Goal: Task Accomplishment & Management: Complete application form

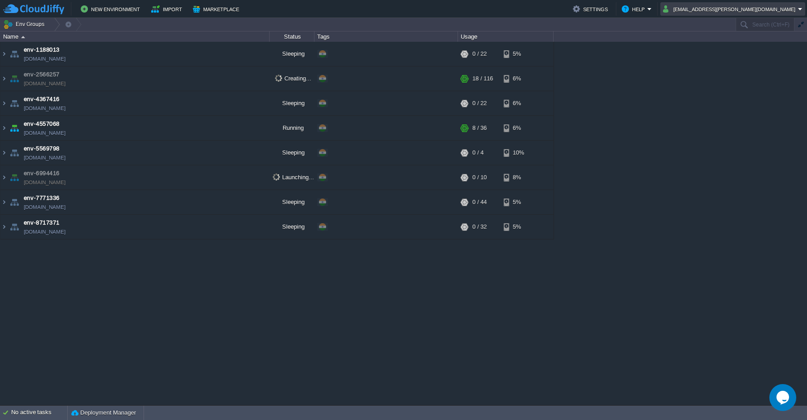
click at [803, 10] on td "[EMAIL_ADDRESS][PERSON_NAME][DOMAIN_NAME]" at bounding box center [733, 8] width 145 height 13
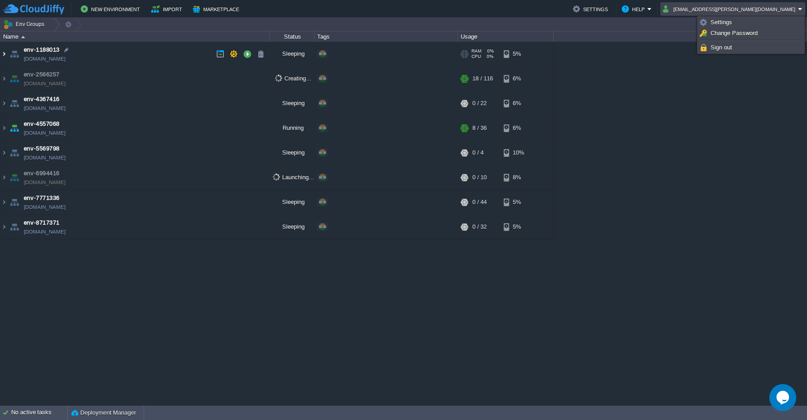
click at [7, 57] on img at bounding box center [3, 54] width 7 height 24
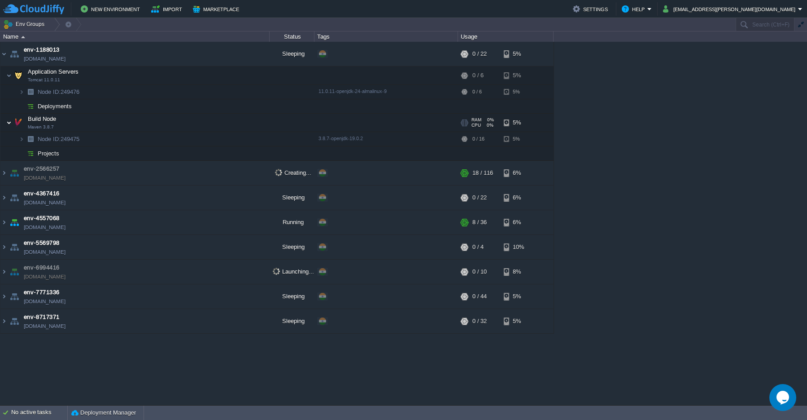
click at [8, 125] on img at bounding box center [8, 123] width 5 height 18
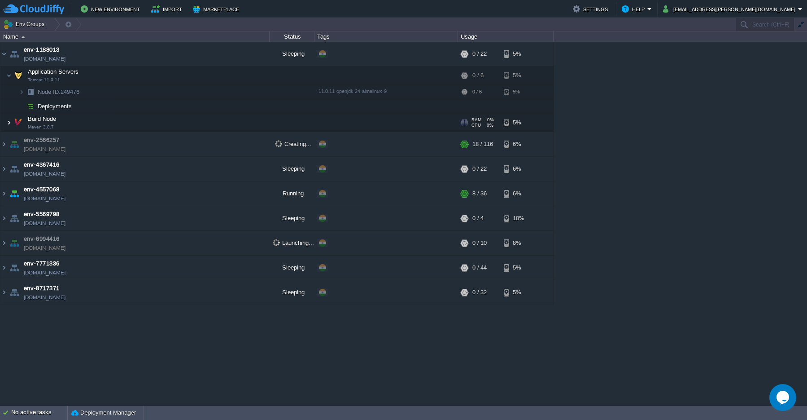
click at [8, 125] on img at bounding box center [8, 123] width 5 height 18
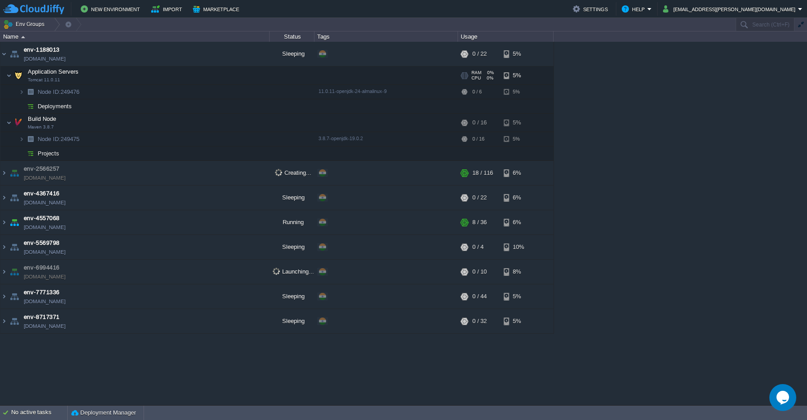
click at [4, 83] on td "Application Servers Tomcat 11.0.11" at bounding box center [134, 75] width 269 height 18
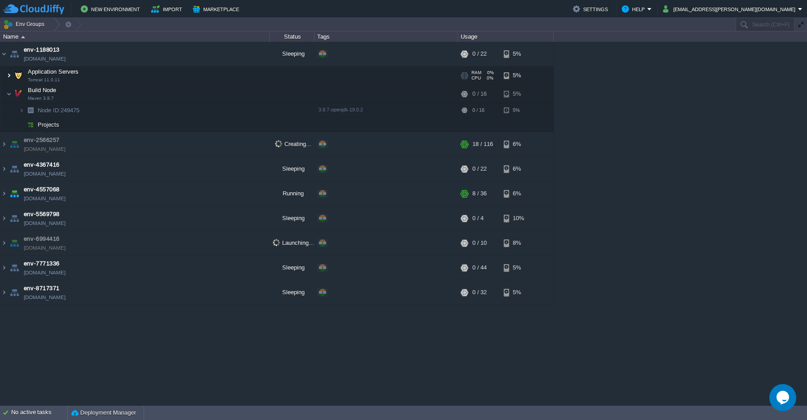
click at [7, 79] on img at bounding box center [8, 75] width 5 height 18
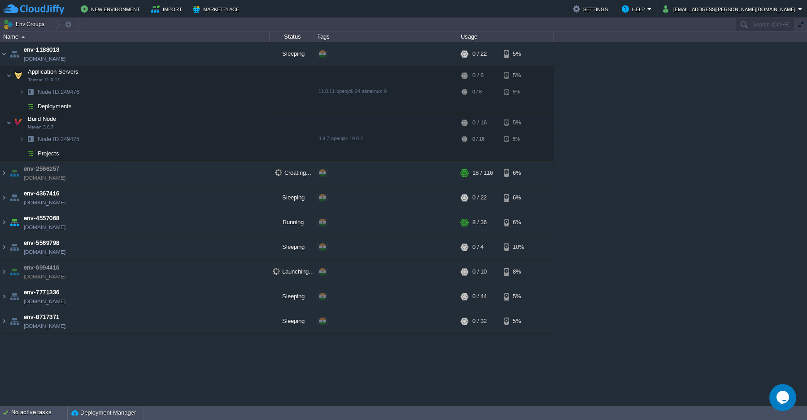
click at [46, 158] on td "Projects" at bounding box center [134, 153] width 269 height 14
click at [47, 155] on span "Projects" at bounding box center [49, 153] width 24 height 8
click at [9, 125] on img at bounding box center [8, 123] width 5 height 18
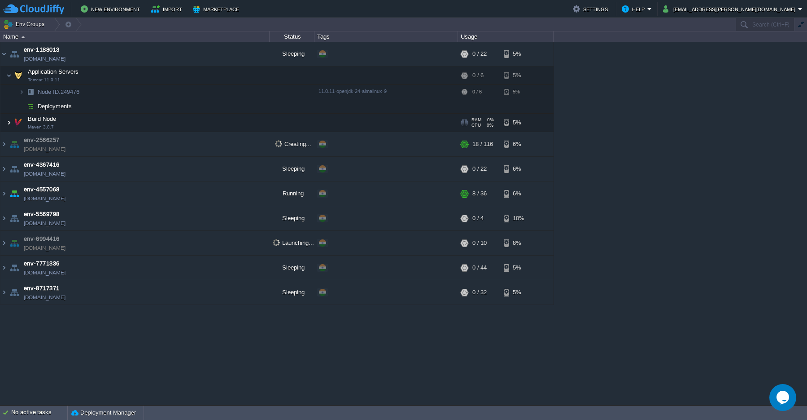
click at [9, 125] on img at bounding box center [8, 123] width 5 height 18
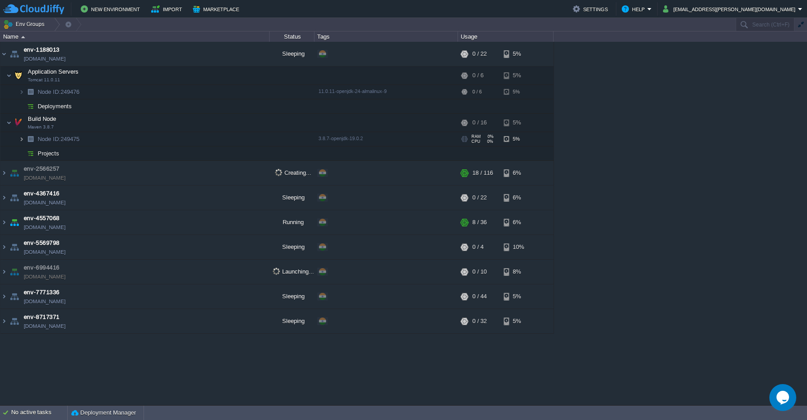
click at [22, 142] on img at bounding box center [21, 139] width 5 height 14
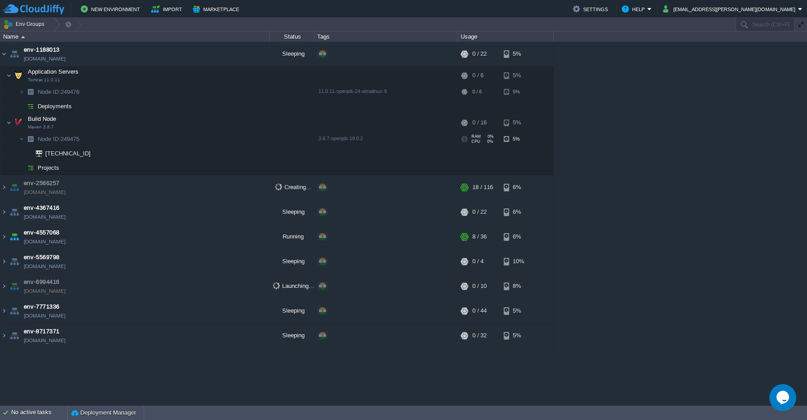
click at [55, 141] on span "Node ID:" at bounding box center [49, 139] width 23 height 7
click at [52, 123] on span "Build Node" at bounding box center [42, 119] width 31 height 8
click at [26, 110] on img at bounding box center [30, 106] width 13 height 14
click at [236, 54] on button "button" at bounding box center [234, 54] width 8 height 8
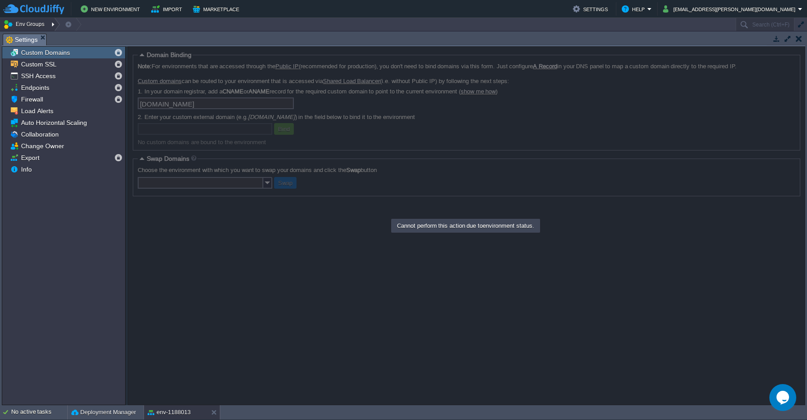
click at [13, 27] on button "Env Groups" at bounding box center [25, 24] width 44 height 13
click at [110, 31] on div "Tasks Activity Log Archive Git / SVN Settings Custom Domains Custom SSL SSH Acc…" at bounding box center [403, 218] width 807 height 374
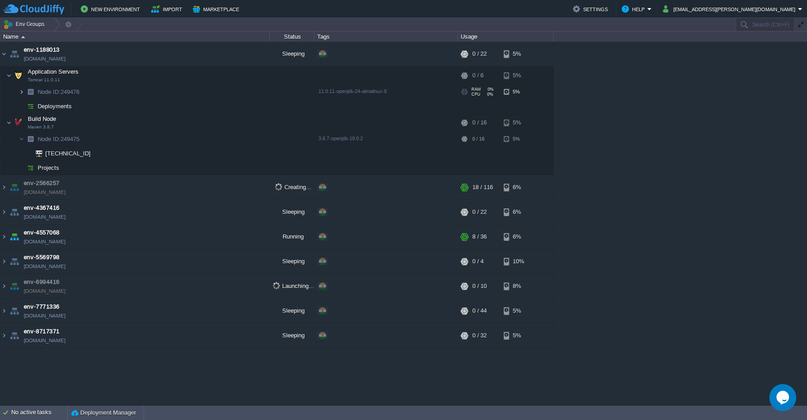
click at [21, 95] on img at bounding box center [21, 92] width 5 height 14
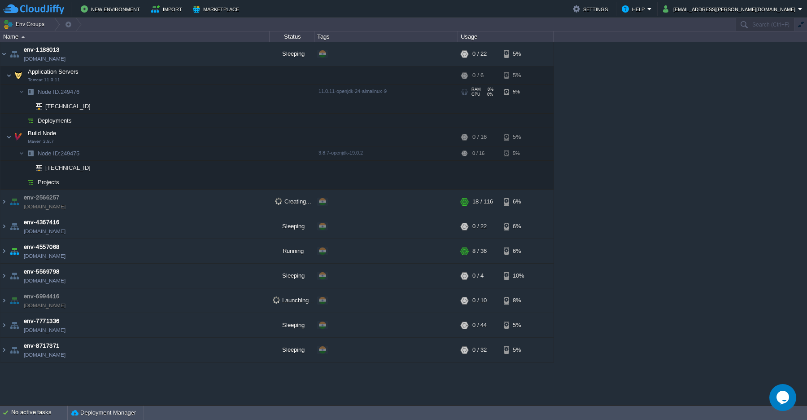
click at [56, 94] on span "Node ID:" at bounding box center [49, 91] width 23 height 7
click at [21, 157] on img at bounding box center [21, 153] width 5 height 14
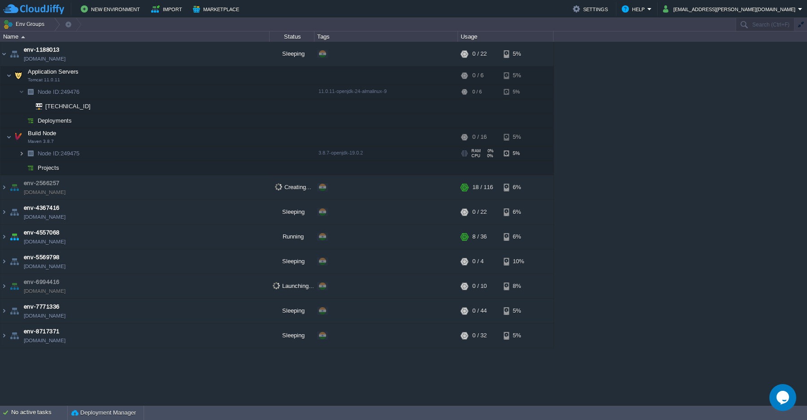
click at [21, 157] on img at bounding box center [21, 153] width 5 height 14
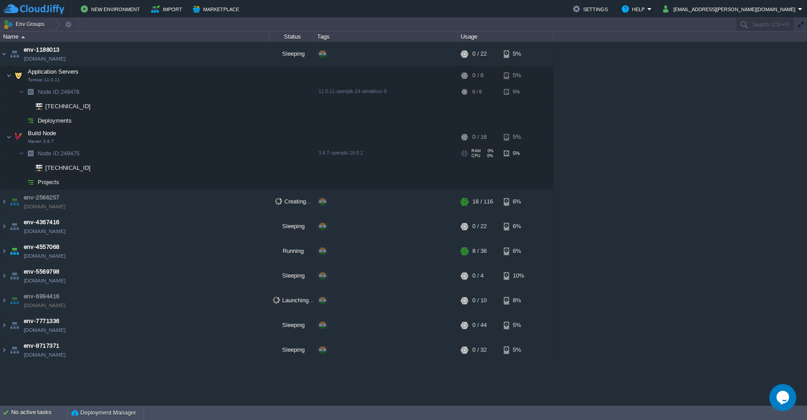
click at [61, 155] on span "Node ID: 249475" at bounding box center [59, 153] width 44 height 8
click at [42, 183] on span "Projects" at bounding box center [49, 182] width 24 height 8
click at [43, 183] on span "Projects" at bounding box center [49, 182] width 24 height 8
click at [35, 185] on img at bounding box center [30, 182] width 13 height 14
click at [4, 205] on img at bounding box center [3, 201] width 7 height 24
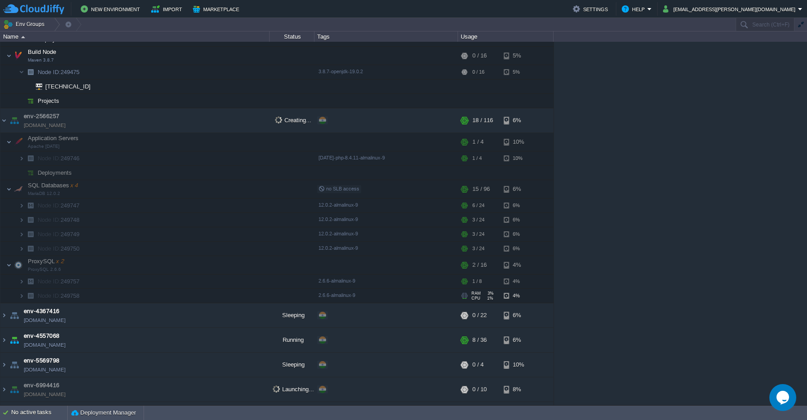
scroll to position [127, 0]
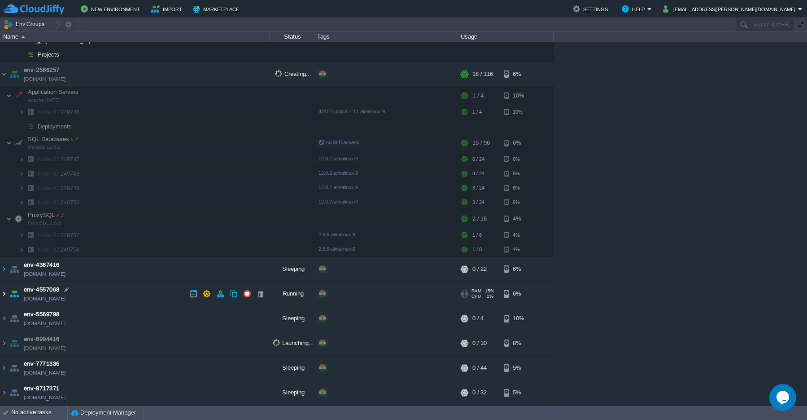
click at [4, 296] on img at bounding box center [3, 293] width 7 height 24
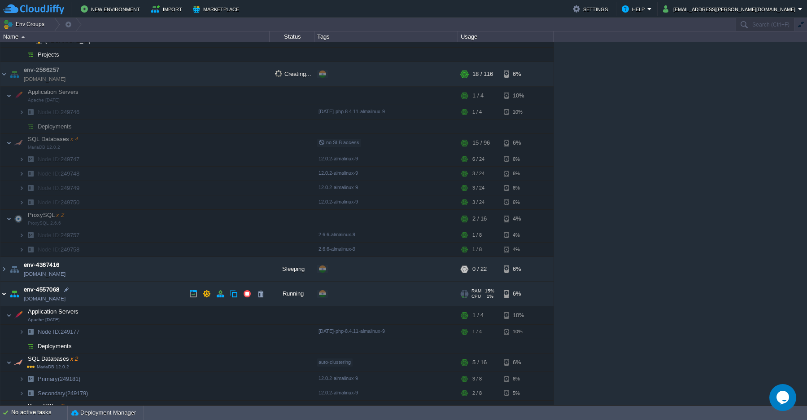
click at [4, 296] on img at bounding box center [3, 293] width 7 height 24
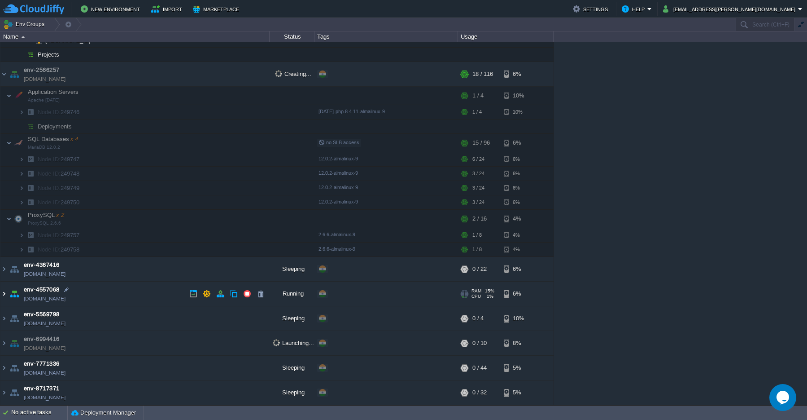
click at [4, 296] on img at bounding box center [3, 293] width 7 height 24
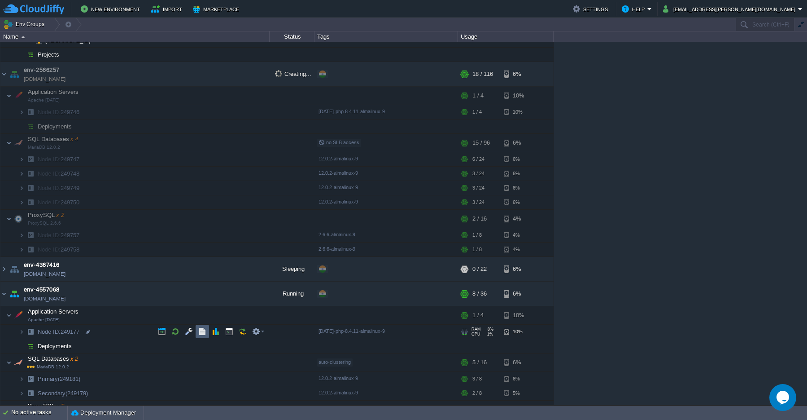
click at [201, 335] on td at bounding box center [202, 330] width 13 height 13
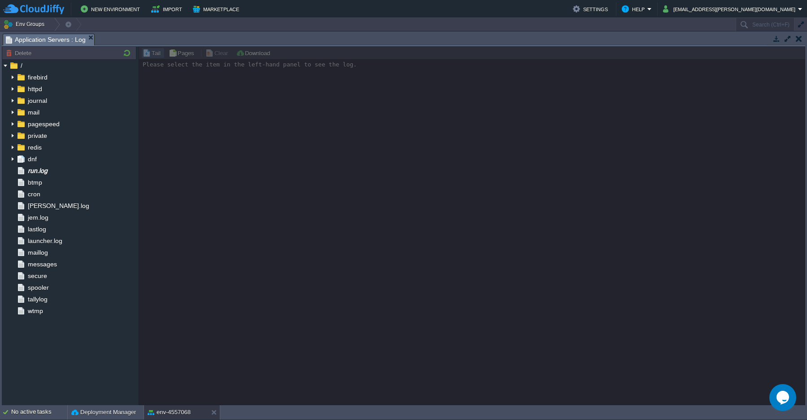
click at [800, 44] on td at bounding box center [798, 38] width 11 height 11
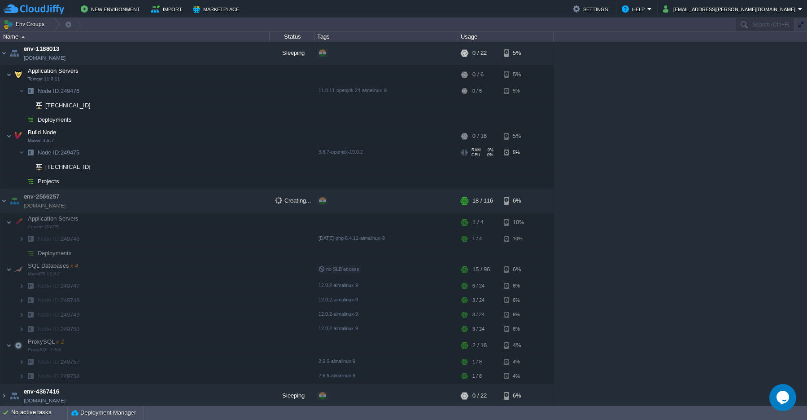
scroll to position [0, 0]
click at [244, 57] on button "button" at bounding box center [247, 54] width 8 height 8
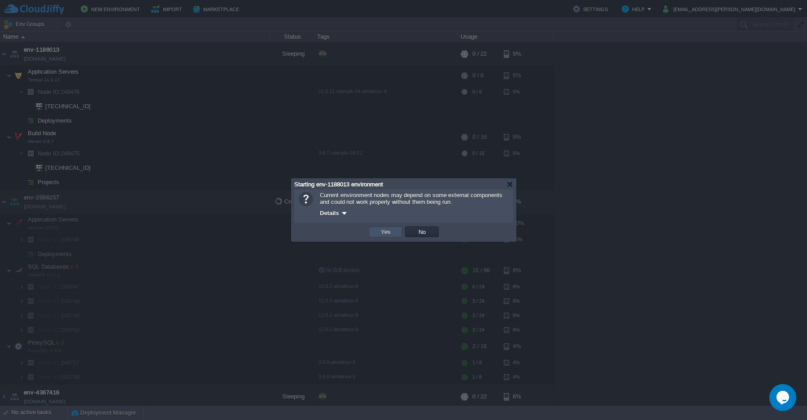
click at [384, 235] on button "Yes" at bounding box center [385, 232] width 15 height 8
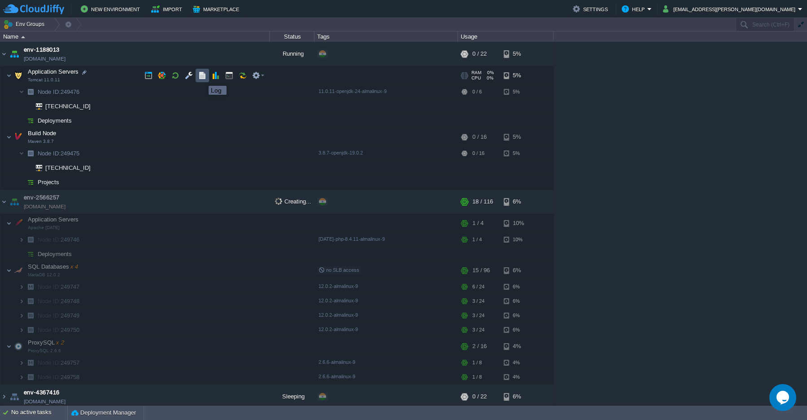
click at [202, 78] on button "button" at bounding box center [202, 75] width 8 height 8
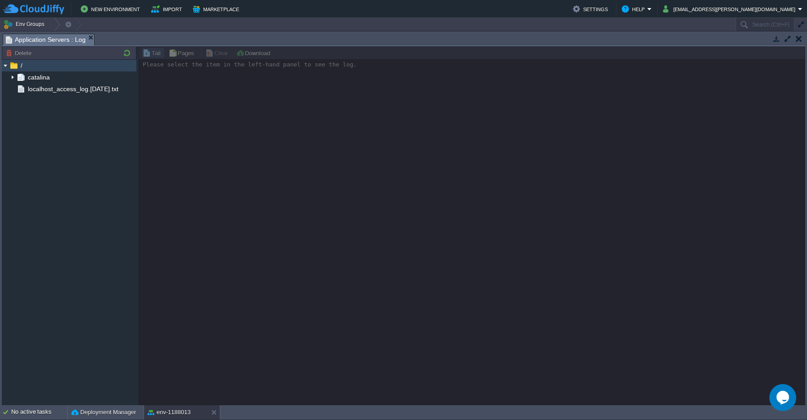
click at [4, 66] on img at bounding box center [5, 66] width 7 height 12
click at [12, 79] on img at bounding box center [12, 77] width 7 height 12
click at [800, 39] on button "button" at bounding box center [799, 39] width 6 height 8
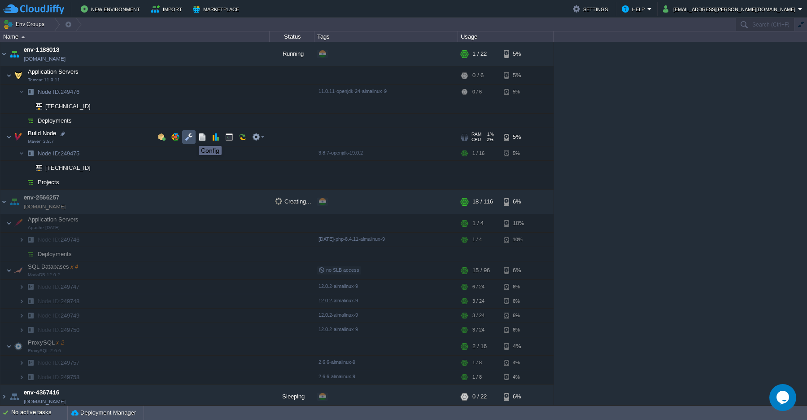
click at [188, 138] on button "button" at bounding box center [189, 137] width 8 height 8
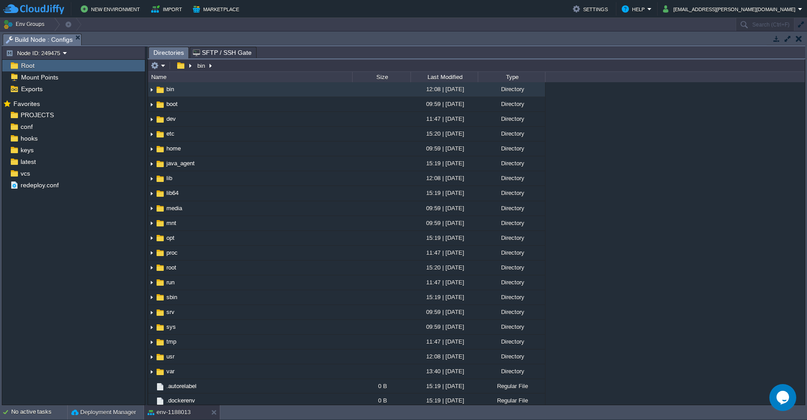
click at [799, 43] on td at bounding box center [798, 38] width 11 height 11
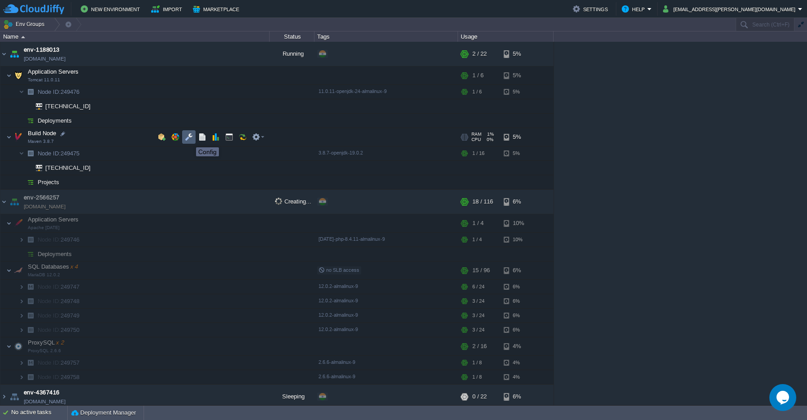
click at [189, 139] on button "button" at bounding box center [189, 137] width 8 height 8
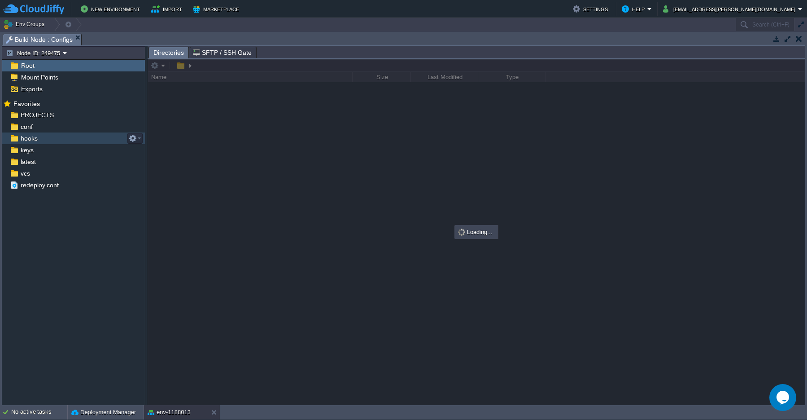
click at [27, 141] on span "hooks" at bounding box center [29, 138] width 20 height 8
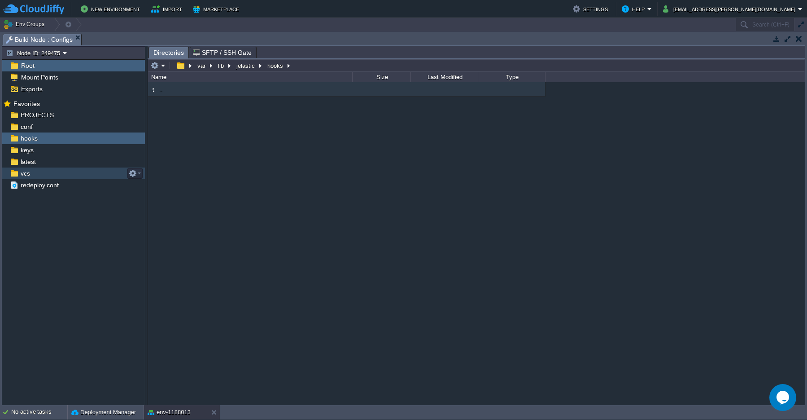
click at [26, 177] on span "vcs" at bounding box center [25, 173] width 13 height 8
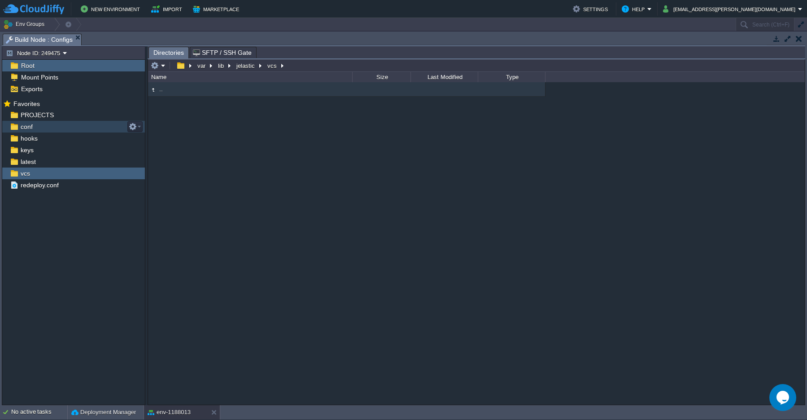
click at [795, 38] on td at bounding box center [798, 38] width 11 height 11
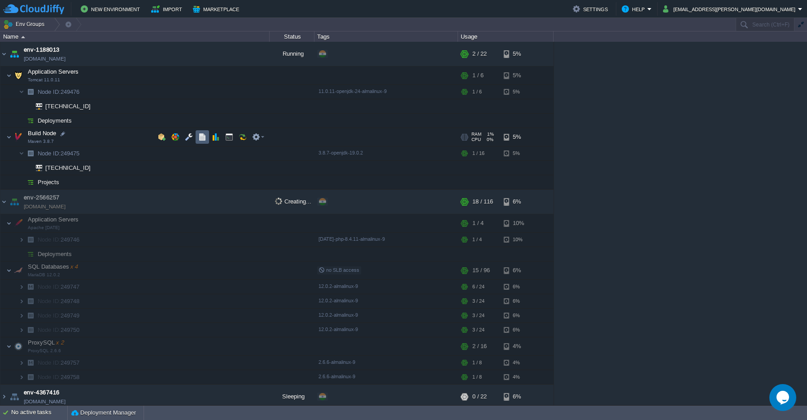
click at [197, 137] on td at bounding box center [202, 136] width 13 height 13
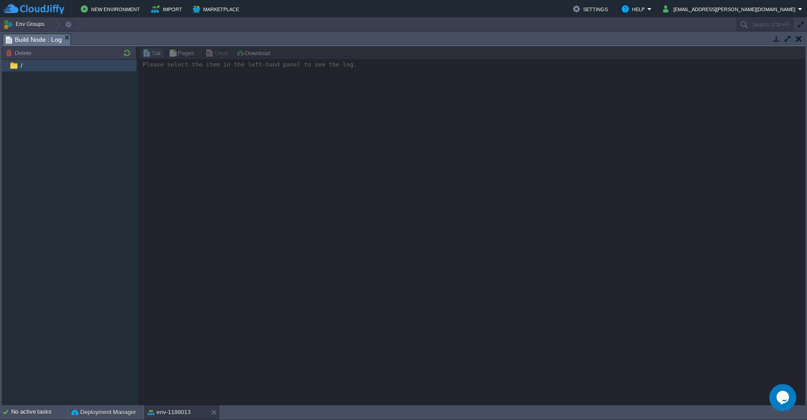
click at [20, 67] on span "/" at bounding box center [21, 65] width 5 height 8
click at [15, 66] on img at bounding box center [14, 66] width 10 height 12
click at [802, 38] on button "button" at bounding box center [799, 39] width 6 height 8
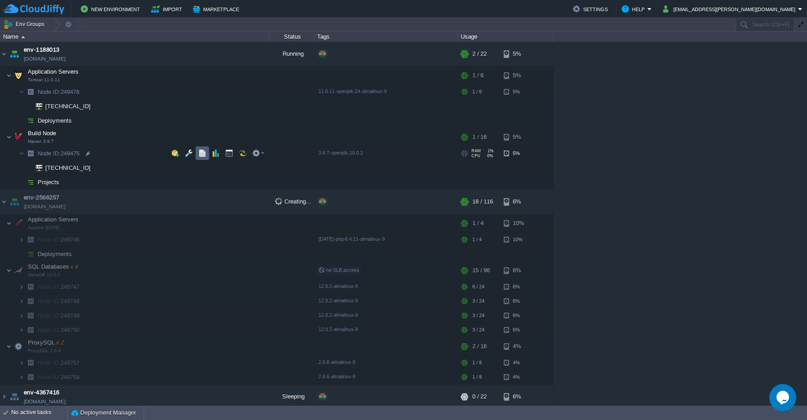
click at [200, 157] on td at bounding box center [202, 152] width 13 height 13
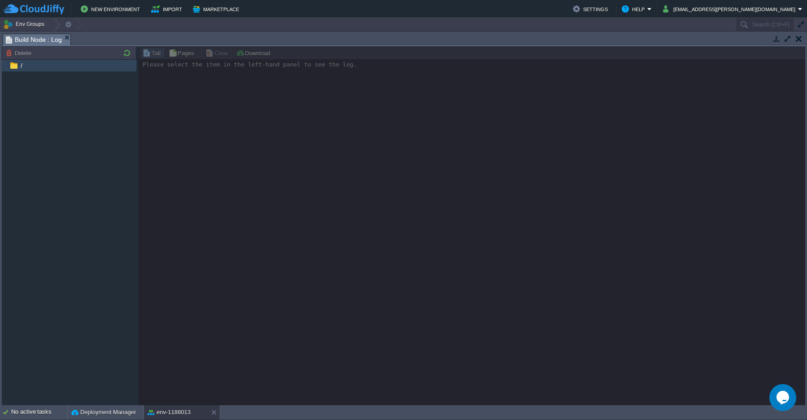
click at [18, 66] on img at bounding box center [14, 66] width 10 height 12
click at [13, 68] on img at bounding box center [14, 66] width 10 height 12
click at [22, 42] on span "Build Node : Log" at bounding box center [34, 39] width 56 height 11
click at [65, 41] on em "Build Node : Log" at bounding box center [38, 39] width 65 height 11
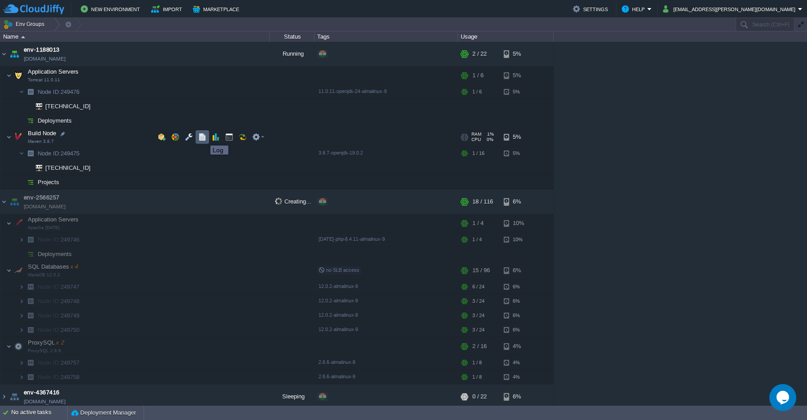
click at [204, 137] on button "button" at bounding box center [202, 137] width 8 height 8
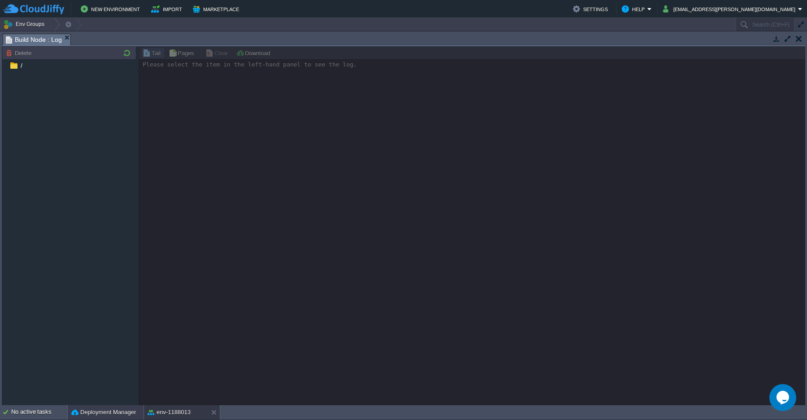
click at [114, 416] on button "Deployment Manager" at bounding box center [103, 411] width 65 height 9
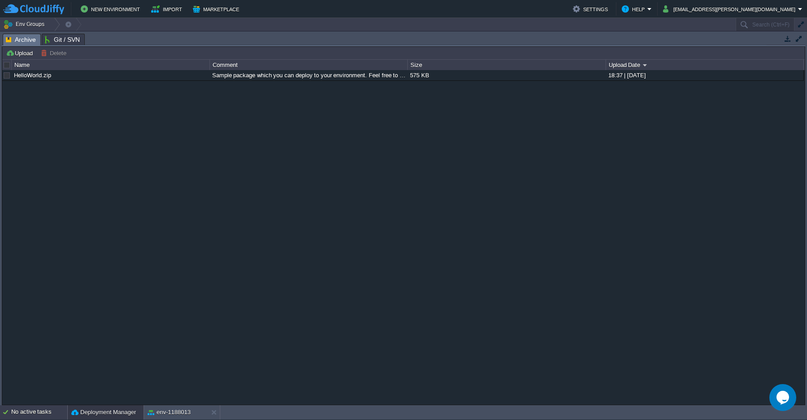
click at [36, 416] on div "No active tasks" at bounding box center [39, 412] width 56 height 14
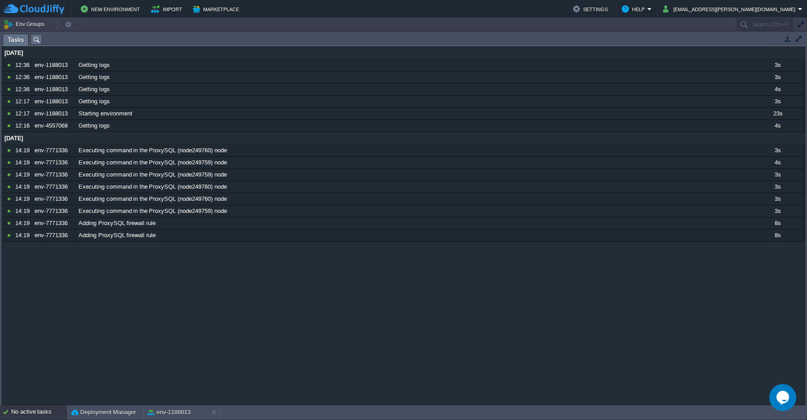
click at [797, 28] on button "button" at bounding box center [801, 25] width 8 height 8
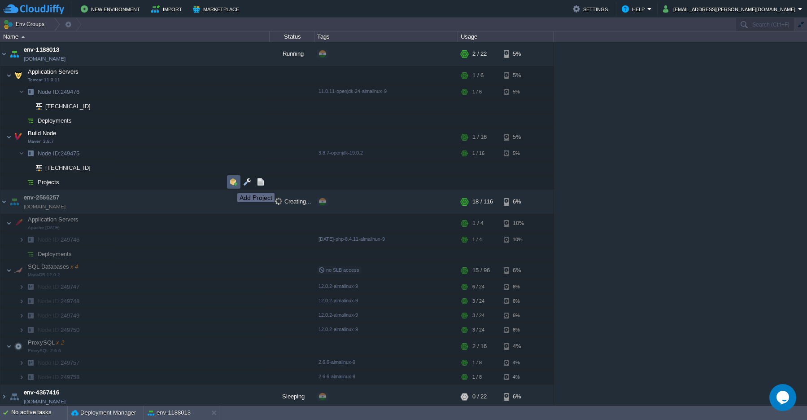
click at [231, 185] on button "button" at bounding box center [234, 182] width 8 height 8
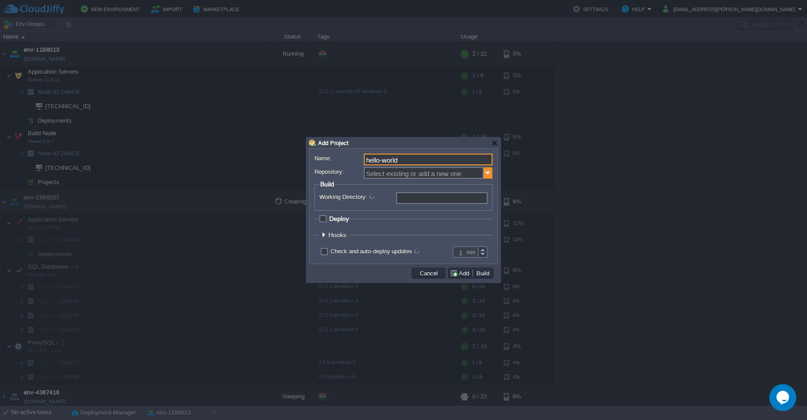
type input "hello-world"
click at [486, 172] on img at bounding box center [488, 173] width 9 height 12
click at [423, 189] on div "Add New Repository" at bounding box center [428, 185] width 127 height 12
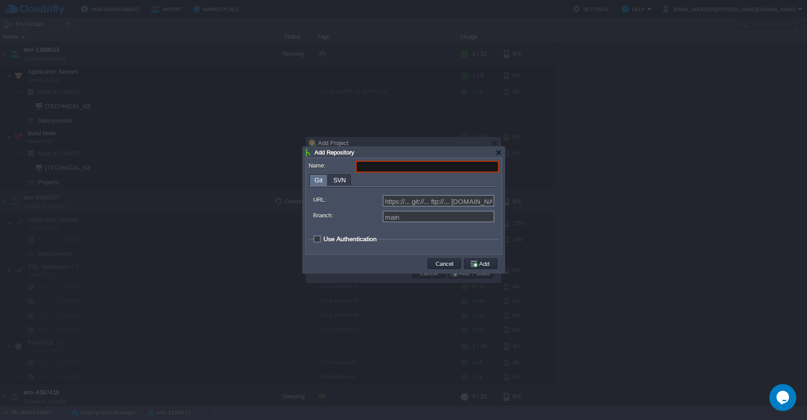
type input "Select existing or add a new one"
click at [426, 167] on input "Name:" at bounding box center [427, 167] width 143 height 12
click at [437, 266] on button "Cancel" at bounding box center [444, 263] width 23 height 8
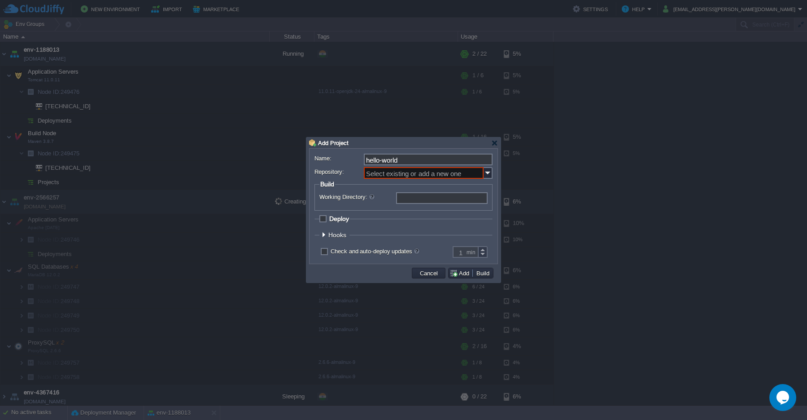
click at [326, 235] on div at bounding box center [323, 234] width 7 height 7
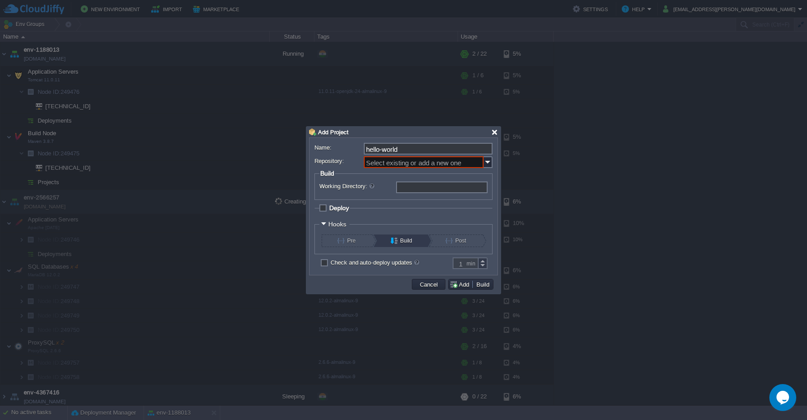
click at [496, 133] on div at bounding box center [494, 132] width 7 height 7
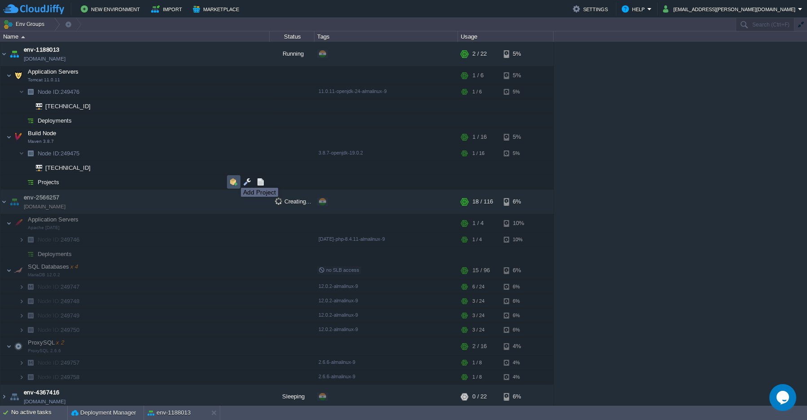
click at [234, 179] on button "button" at bounding box center [234, 182] width 8 height 8
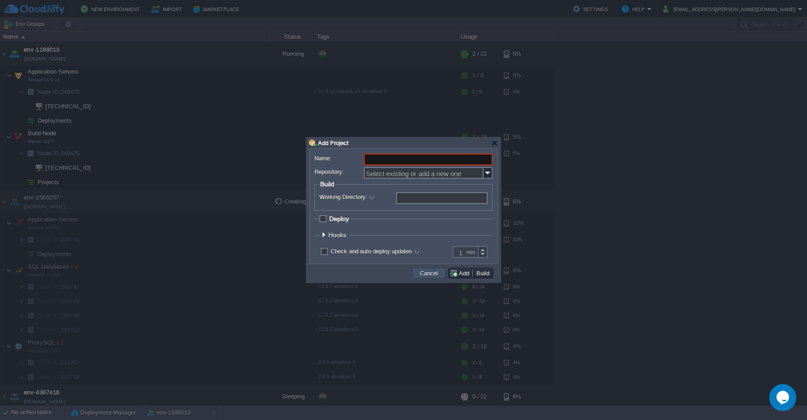
click at [429, 275] on button "Cancel" at bounding box center [428, 273] width 23 height 8
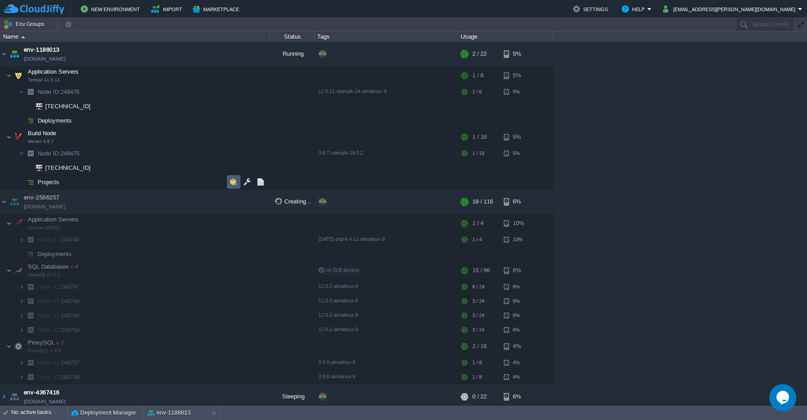
click at [236, 184] on button "button" at bounding box center [234, 182] width 8 height 8
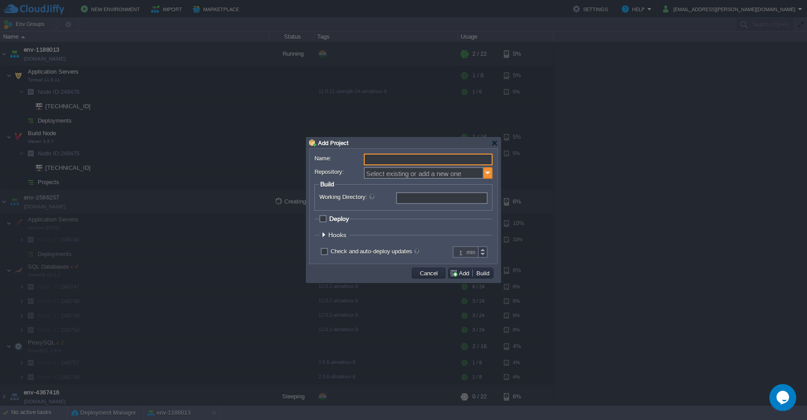
click at [484, 172] on img at bounding box center [488, 173] width 9 height 12
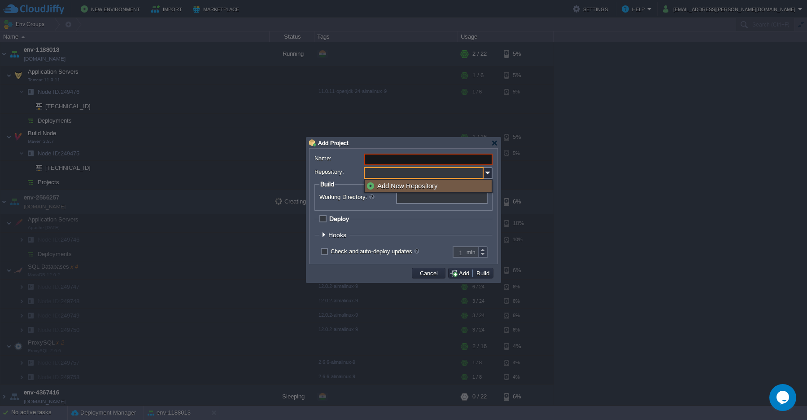
click at [410, 188] on div "Add New Repository" at bounding box center [428, 185] width 127 height 12
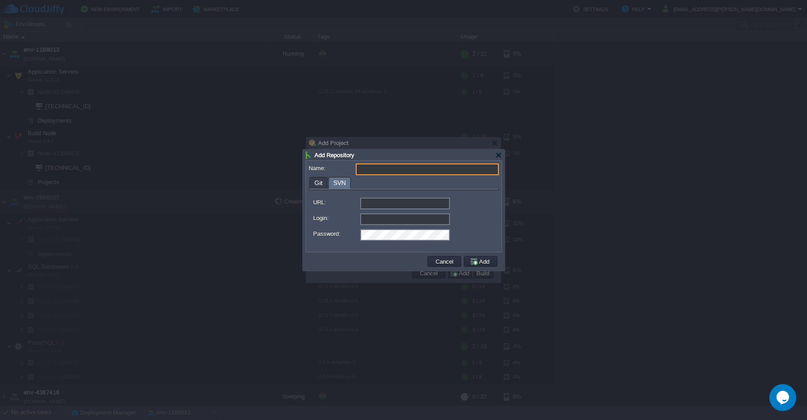
type input "Select existing or add a new one"
click at [336, 183] on span "SVN" at bounding box center [339, 182] width 13 height 11
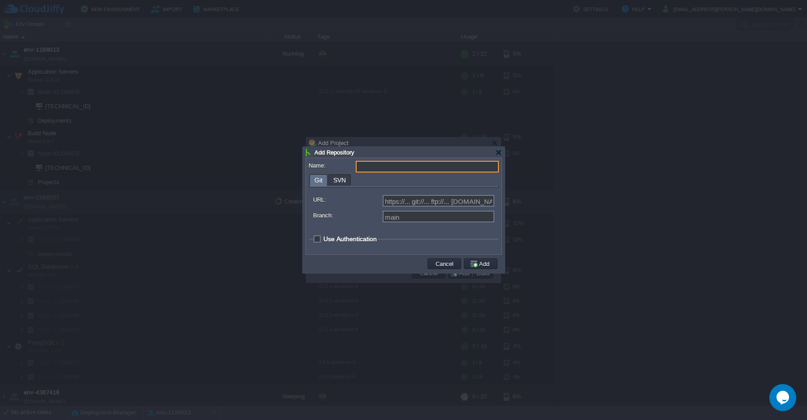
click at [315, 182] on span "Git" at bounding box center [319, 180] width 8 height 11
click at [341, 182] on span "SVN" at bounding box center [339, 180] width 13 height 11
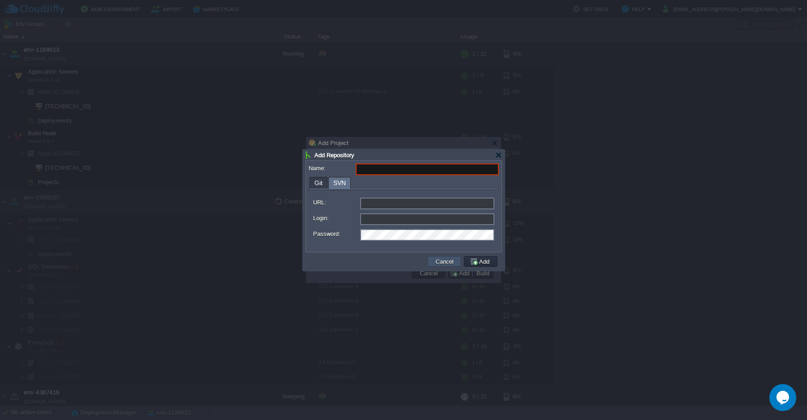
click at [451, 263] on button "Cancel" at bounding box center [444, 261] width 23 height 8
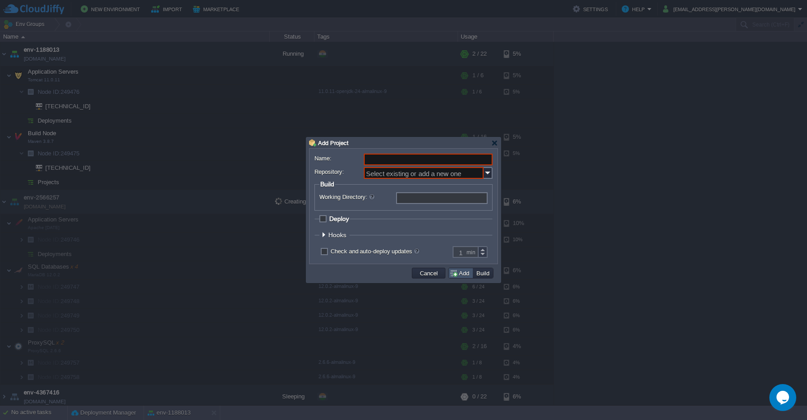
click at [461, 276] on button "Add" at bounding box center [461, 273] width 22 height 8
click at [487, 274] on button "Build" at bounding box center [483, 273] width 18 height 8
click at [496, 147] on div "Add Project" at bounding box center [403, 142] width 189 height 11
click at [494, 144] on div at bounding box center [494, 143] width 7 height 7
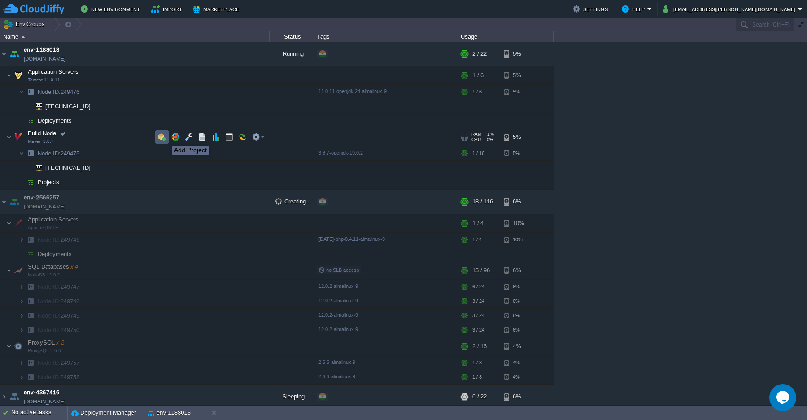
click at [163, 137] on button "button" at bounding box center [162, 137] width 8 height 8
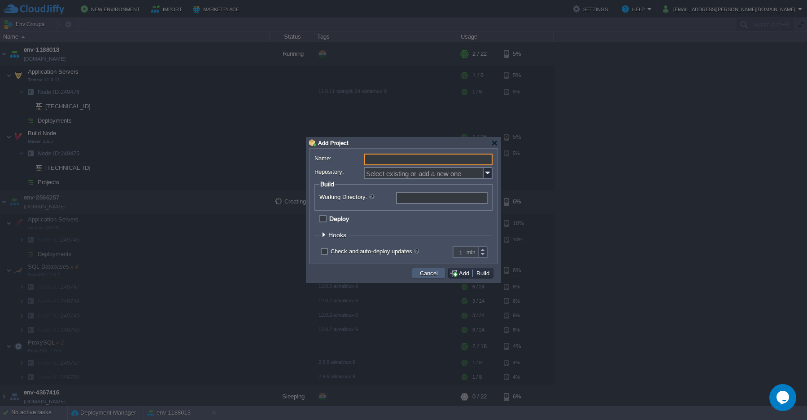
click at [421, 273] on button "Cancel" at bounding box center [428, 273] width 23 height 8
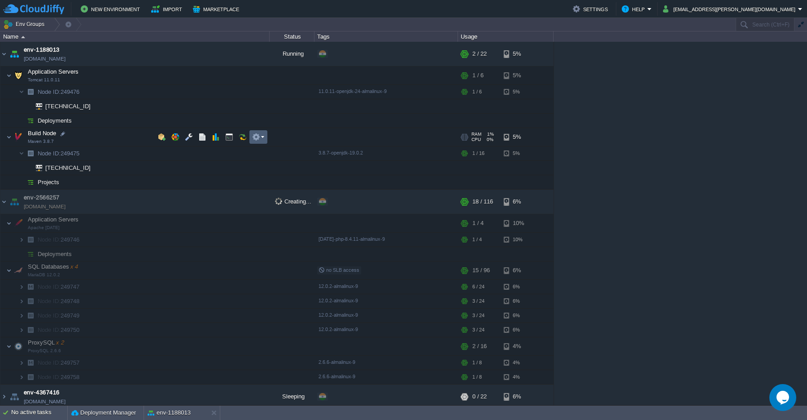
click at [261, 139] on em at bounding box center [258, 137] width 12 height 8
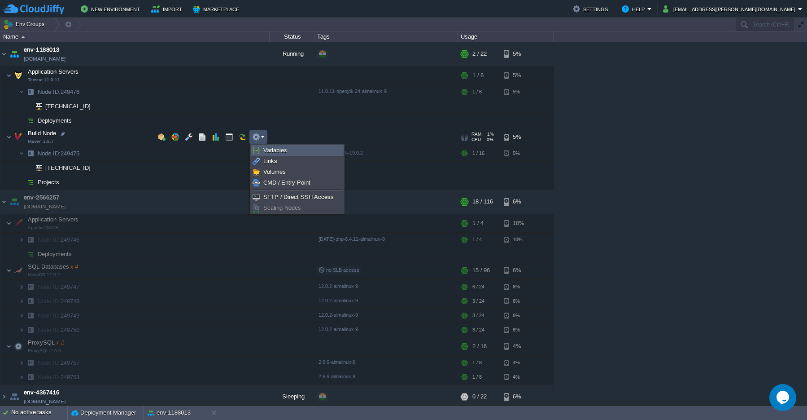
click at [271, 154] on link "Variables" at bounding box center [297, 150] width 92 height 10
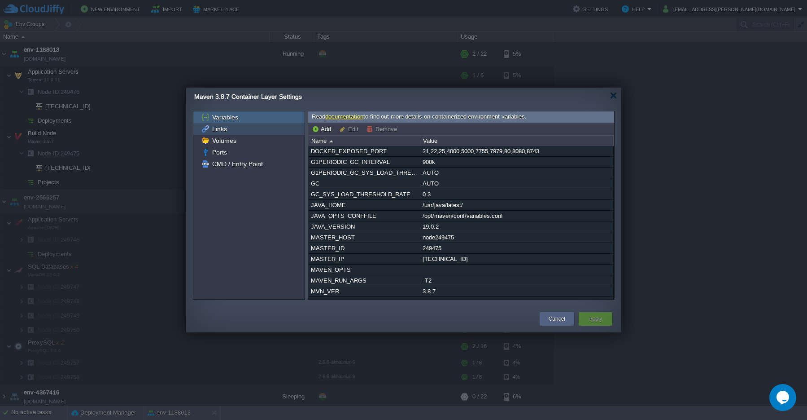
click at [223, 134] on div "Links" at bounding box center [248, 129] width 111 height 12
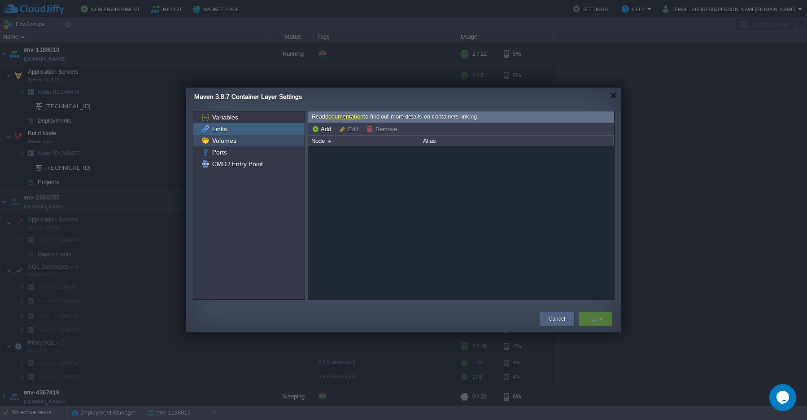
click at [220, 144] on span "Volumes" at bounding box center [223, 140] width 27 height 8
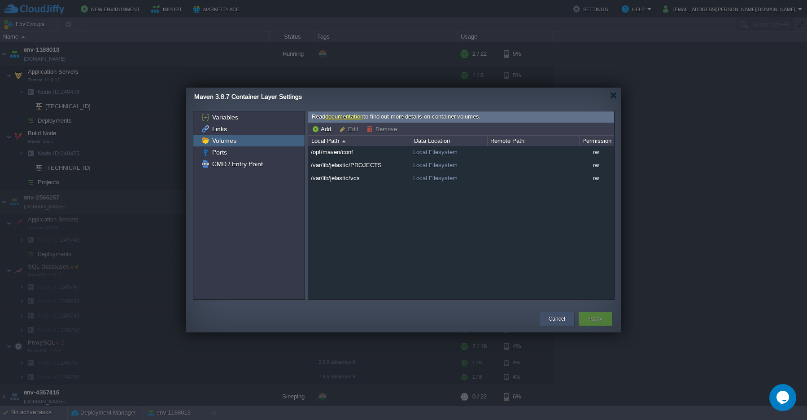
click at [552, 321] on button "Cancel" at bounding box center [557, 318] width 17 height 9
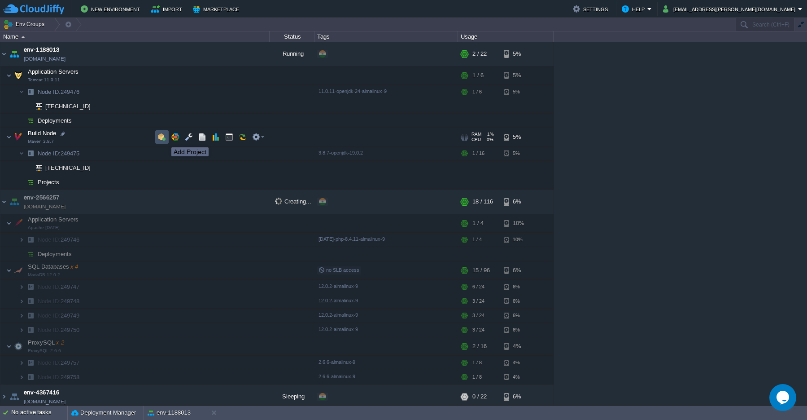
click at [158, 140] on button "button" at bounding box center [162, 137] width 8 height 8
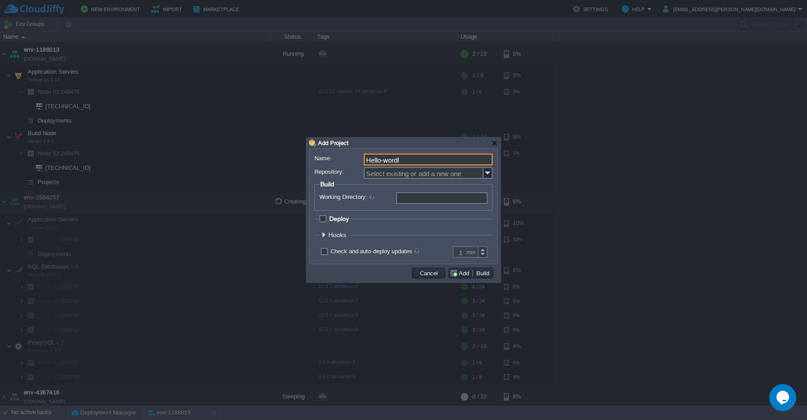
type input "Hello-wordl"
click at [397, 176] on input "Select existing or add a new one" at bounding box center [424, 173] width 120 height 12
type input "Select existing or add a new one"
click at [386, 212] on form "Name: Hello-wordl Repository: Select existing or add a new one Branch: main Bui…" at bounding box center [404, 205] width 178 height 105
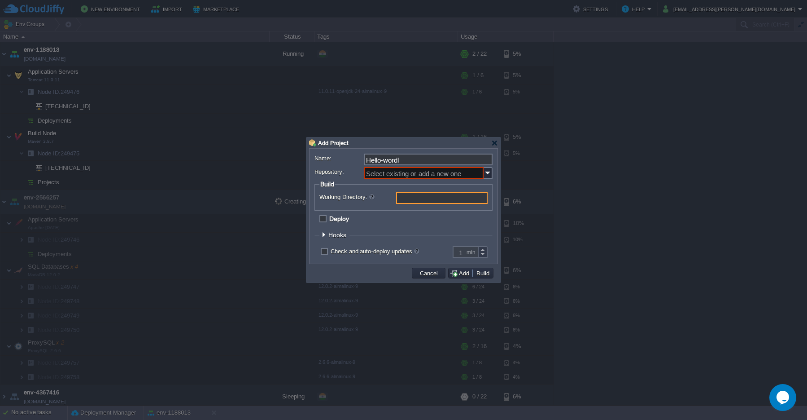
click at [413, 201] on input "Working Directory:" at bounding box center [442, 198] width 92 height 12
click at [327, 219] on legend "Deploy" at bounding box center [335, 218] width 31 height 7
click at [329, 219] on span "Deploy" at bounding box center [339, 218] width 20 height 7
checkbox input "true"
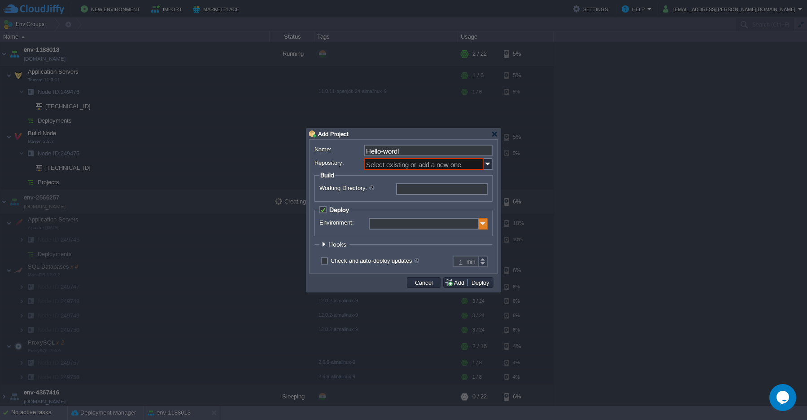
click at [486, 228] on img at bounding box center [483, 224] width 9 height 12
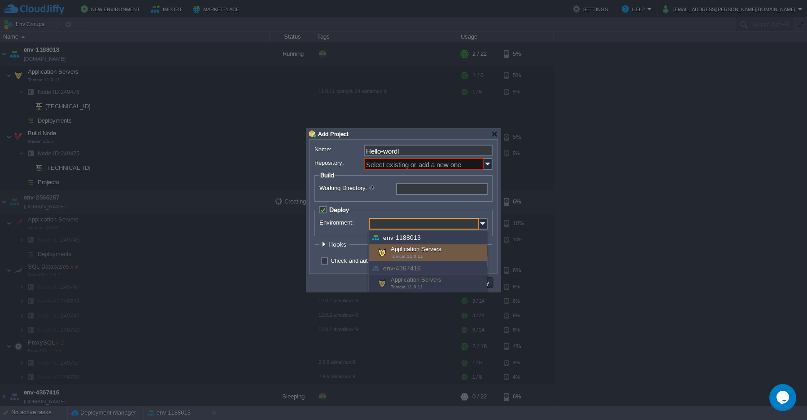
click at [414, 256] on span "Tomcat 11.0.11" at bounding box center [407, 256] width 32 height 5
type input "Application Servers (env-1188013)"
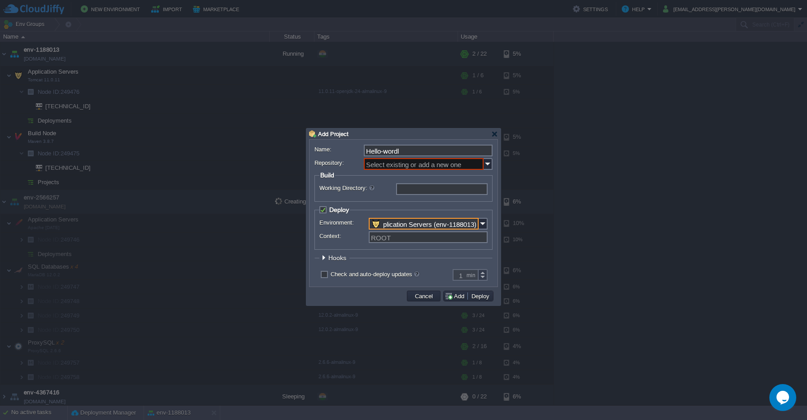
click at [324, 257] on div at bounding box center [323, 257] width 7 height 7
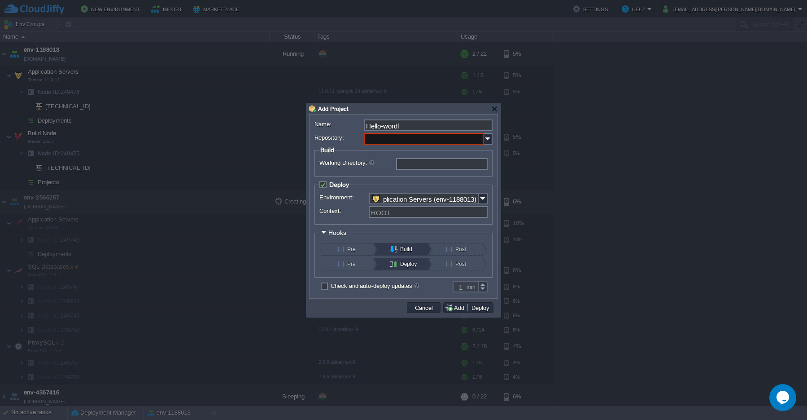
click at [381, 138] on input "Repository:" at bounding box center [424, 139] width 120 height 12
click at [377, 155] on div "Add New Repository" at bounding box center [428, 151] width 127 height 12
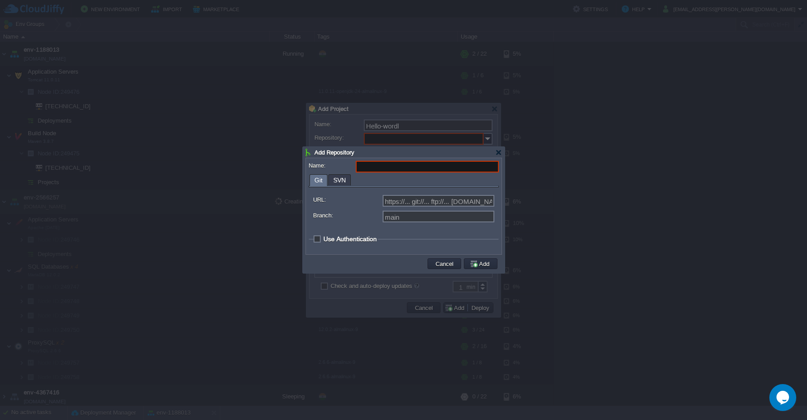
type input "Select existing or add a new one"
click at [320, 183] on span "Git" at bounding box center [319, 180] width 8 height 11
click at [338, 181] on span "SVN" at bounding box center [339, 180] width 13 height 11
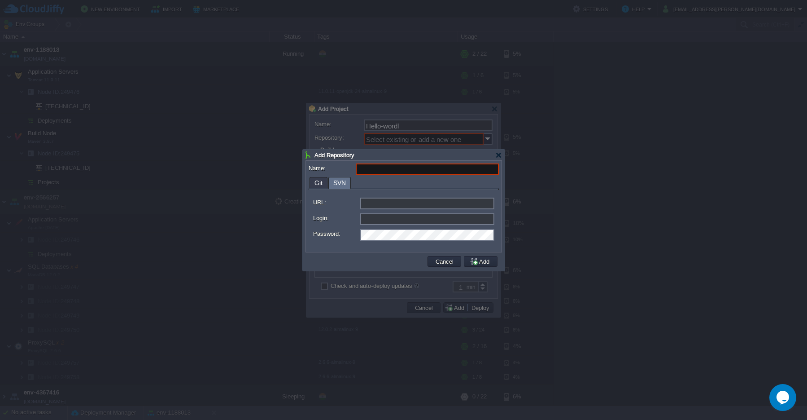
click at [314, 181] on div "Git" at bounding box center [319, 182] width 18 height 11
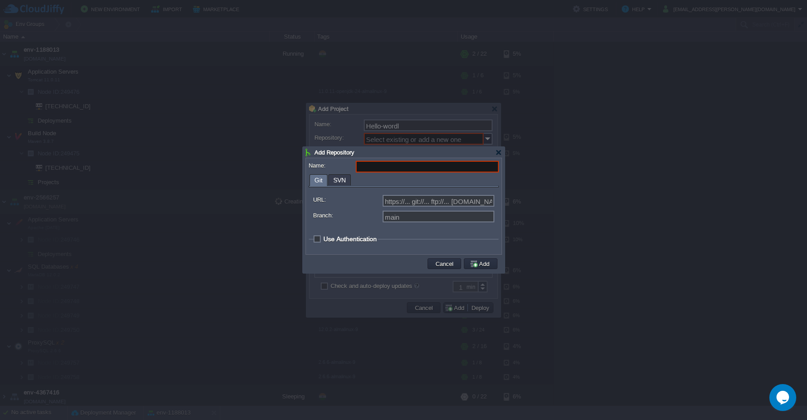
click at [324, 239] on span "Use Authentication" at bounding box center [350, 238] width 53 height 7
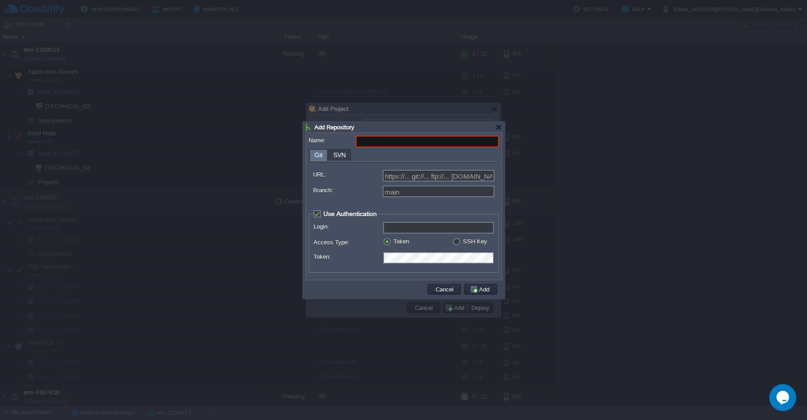
click at [324, 214] on span "Use Authentication" at bounding box center [350, 213] width 53 height 7
checkbox input "false"
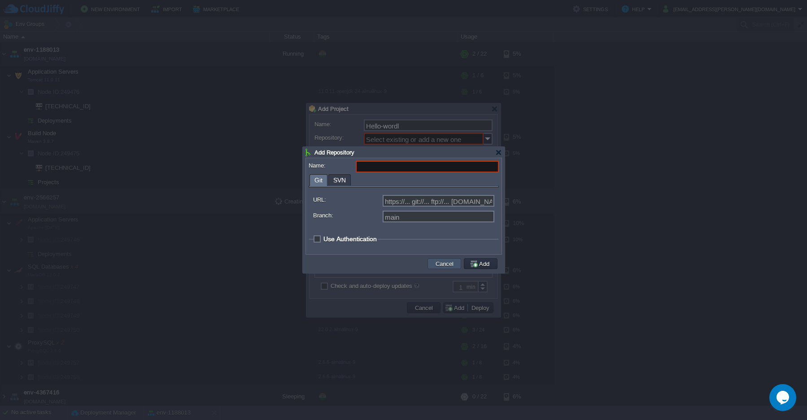
click at [433, 264] on button "Cancel" at bounding box center [444, 263] width 23 height 8
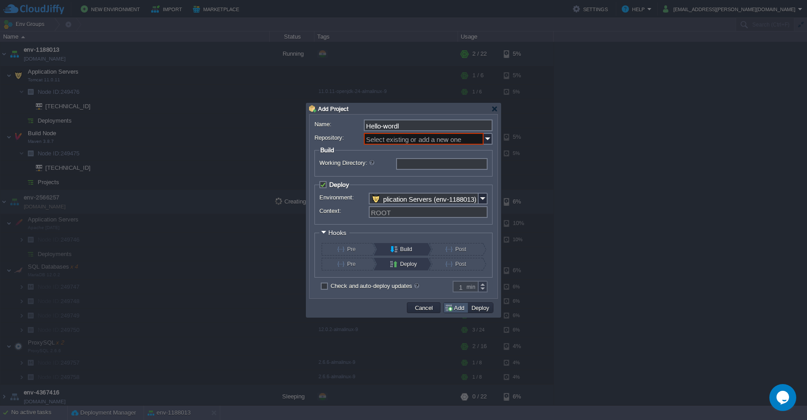
click at [451, 306] on button "Add" at bounding box center [456, 307] width 22 height 8
click at [457, 310] on button "Add" at bounding box center [456, 307] width 22 height 8
click at [392, 141] on input "Repository:" at bounding box center [424, 139] width 120 height 12
type input "Select existing or add a new one"
click at [427, 170] on div "Working Directory:" at bounding box center [404, 164] width 168 height 13
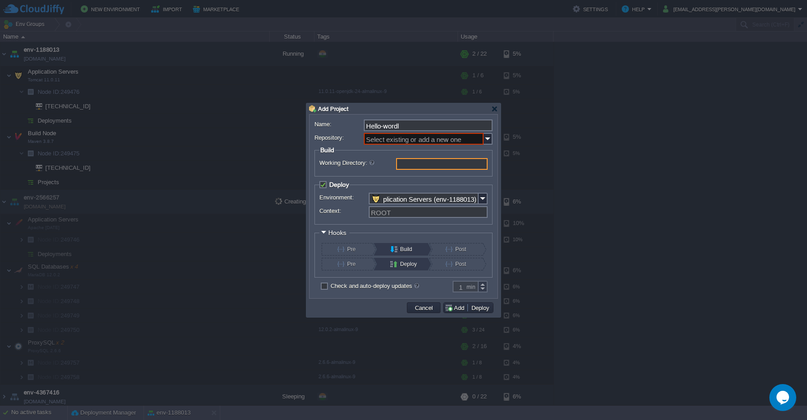
click at [420, 165] on input "Working Directory:" at bounding box center [442, 164] width 92 height 12
